Goal: Navigation & Orientation: Find specific page/section

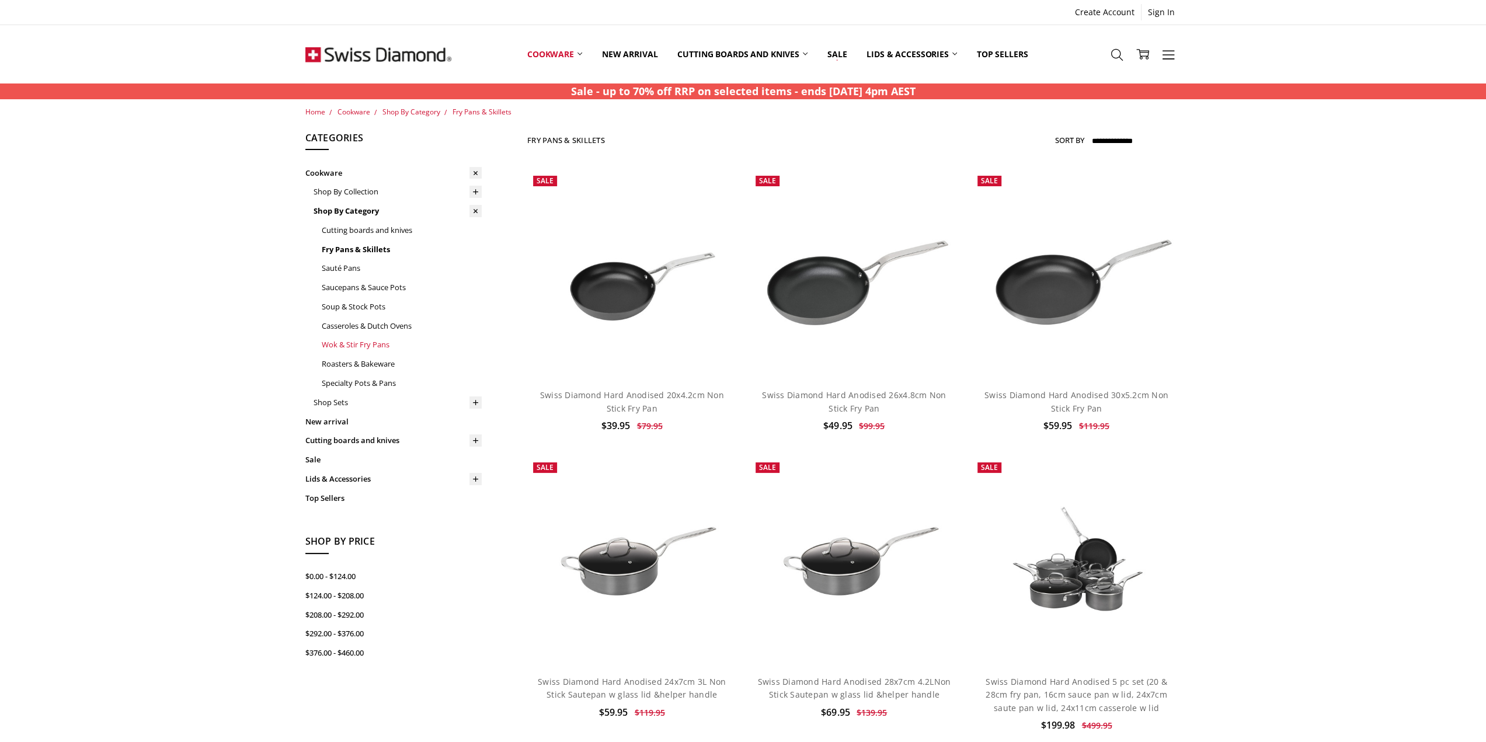
click at [342, 346] on link "Wok & Stir Fry Pans" at bounding box center [402, 344] width 160 height 19
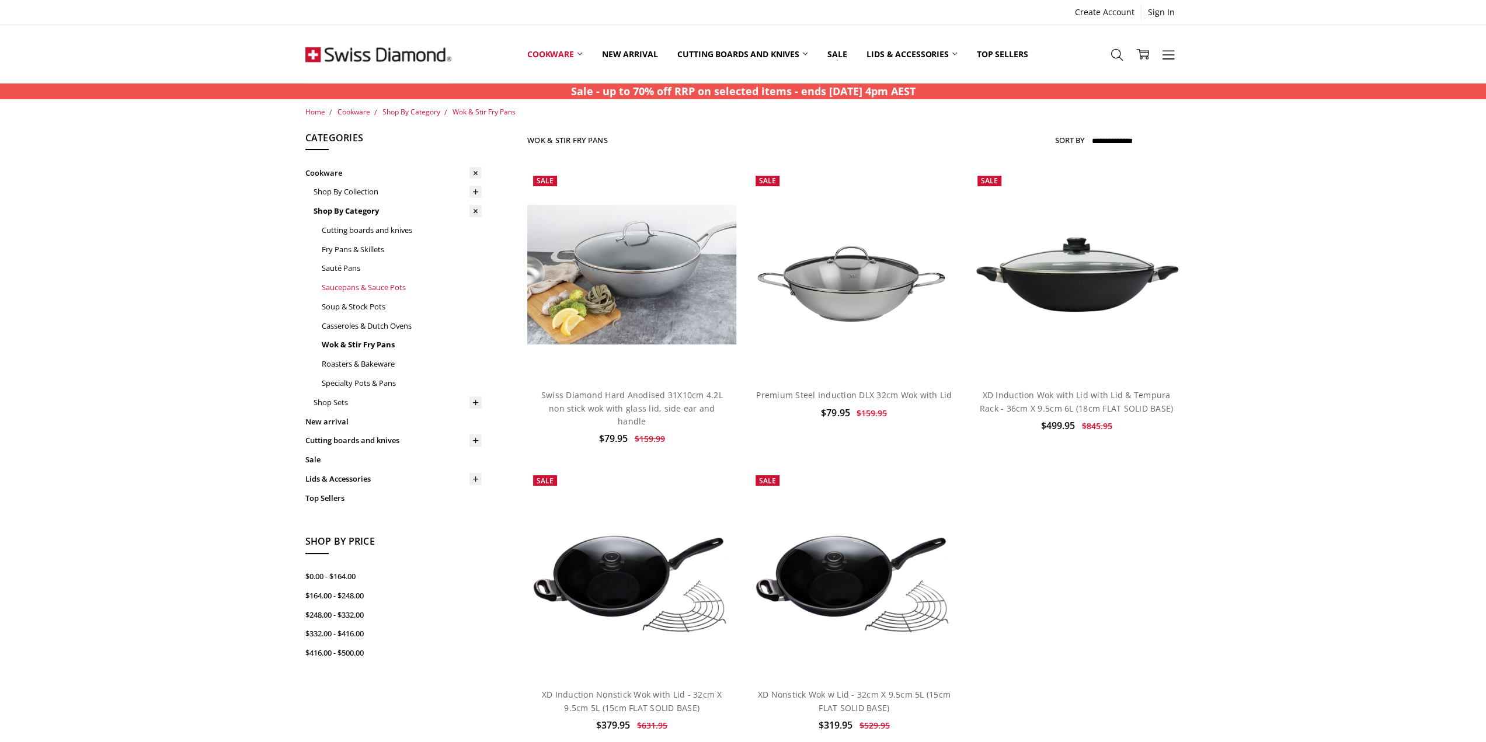
click at [336, 284] on link "Saucepans & Sauce Pots" at bounding box center [402, 287] width 160 height 19
